Goal: Find specific page/section: Find specific page/section

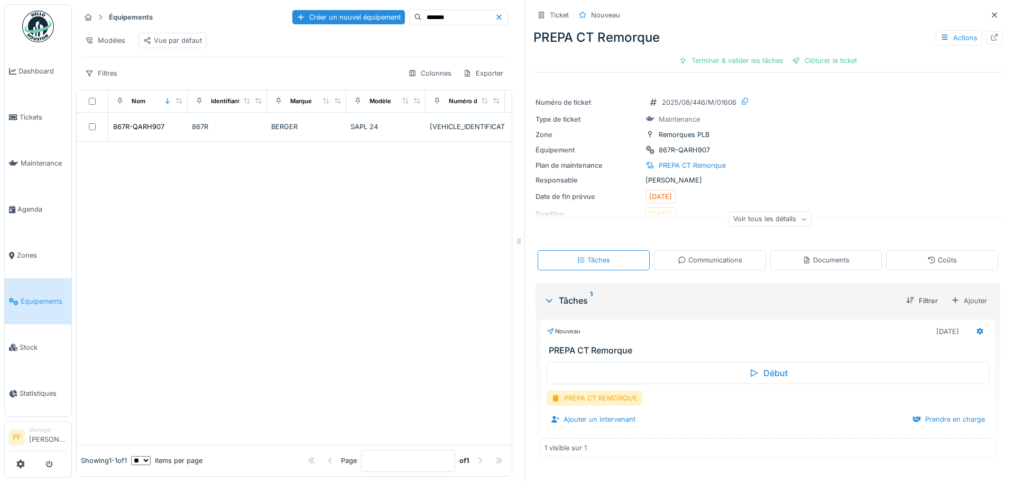
click at [132, 17] on strong "Équipements" at bounding box center [131, 17] width 52 height 10
click at [36, 35] on img at bounding box center [38, 27] width 32 height 32
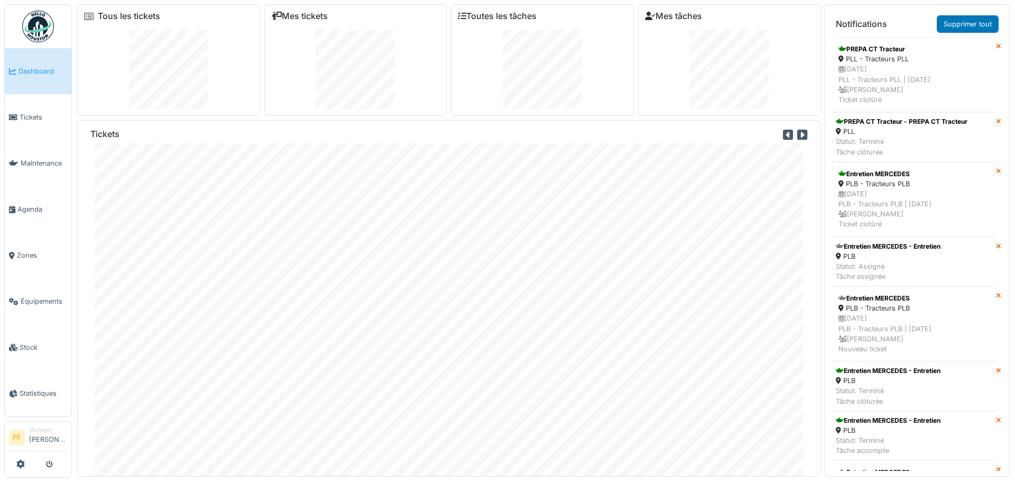
click at [2, 39] on div "Entretien des abords Etat des lieux materiel Etat des lieux remorque Etat des l…" at bounding box center [507, 241] width 1015 height 482
click at [2, 42] on div "Entretien des abords Etat des lieux materiel Etat des lieux remorque Etat des l…" at bounding box center [507, 241] width 1015 height 482
click at [77, 40] on div "Tous les tickets Mes tickets Toutes les tâches Mes tâches Tickets Notifications…" at bounding box center [543, 238] width 943 height 476
click at [50, 35] on img at bounding box center [38, 27] width 32 height 32
click at [74, 43] on div "Tous les tickets Mes tickets Toutes les tâches Mes tâches Tickets Notifications…" at bounding box center [543, 238] width 943 height 476
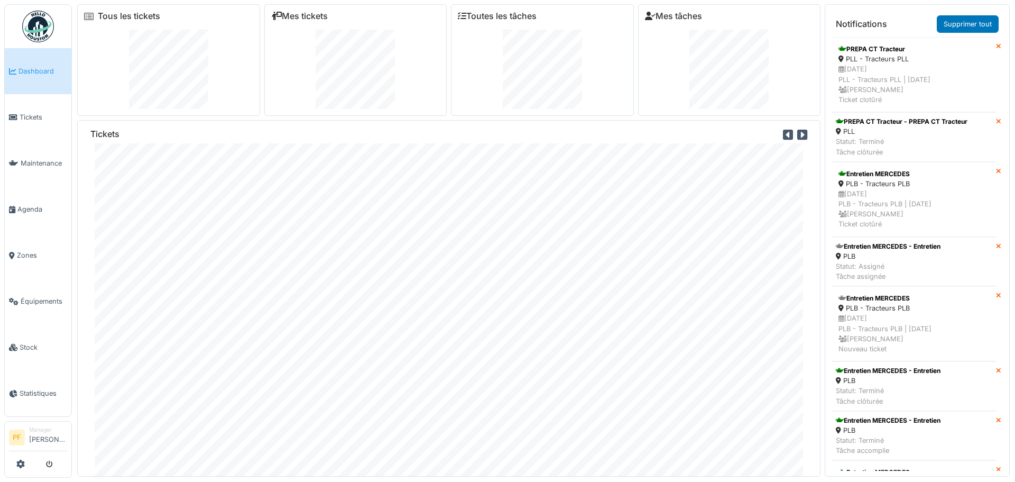
drag, startPoint x: 112, startPoint y: 17, endPoint x: 73, endPoint y: 36, distance: 43.0
click at [73, 36] on div "Tous les tickets Mes tickets Toutes les tâches Mes tâches Tickets Notifications…" at bounding box center [543, 238] width 943 height 476
click at [34, 47] on ul "Dashboard Tickets Maintenance Agenda Zones Équipements Stock Statistiques" at bounding box center [38, 210] width 68 height 412
